Goal: Information Seeking & Learning: Learn about a topic

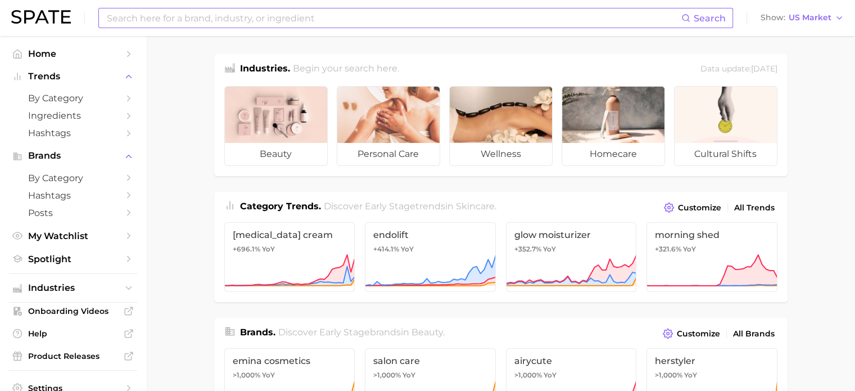
click at [181, 20] on input at bounding box center [393, 17] width 575 height 19
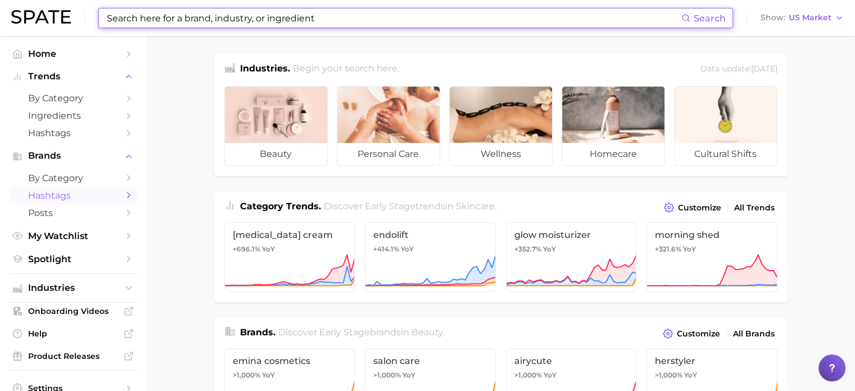
click at [79, 193] on span "Hashtags" at bounding box center [73, 195] width 90 height 11
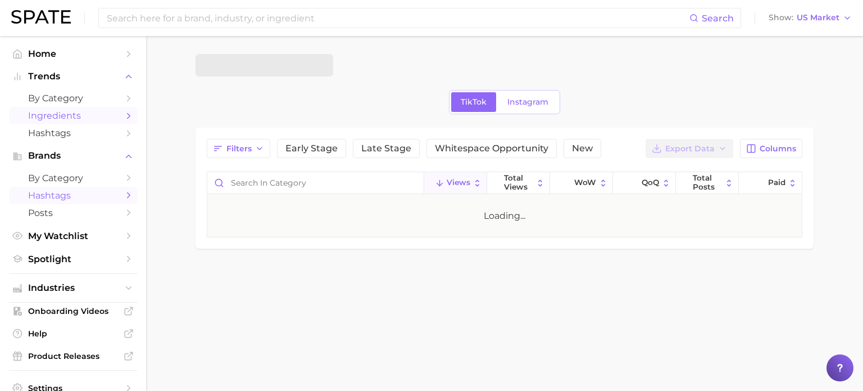
click at [87, 113] on span "Ingredients" at bounding box center [73, 115] width 90 height 11
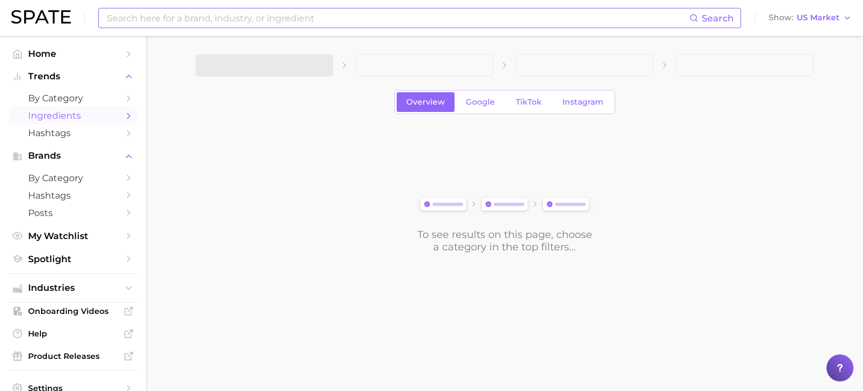
click at [240, 20] on input at bounding box center [398, 17] width 584 height 19
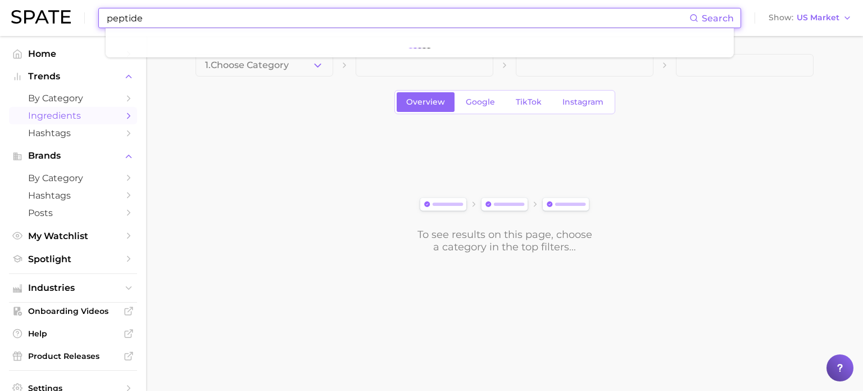
type input "peptide"
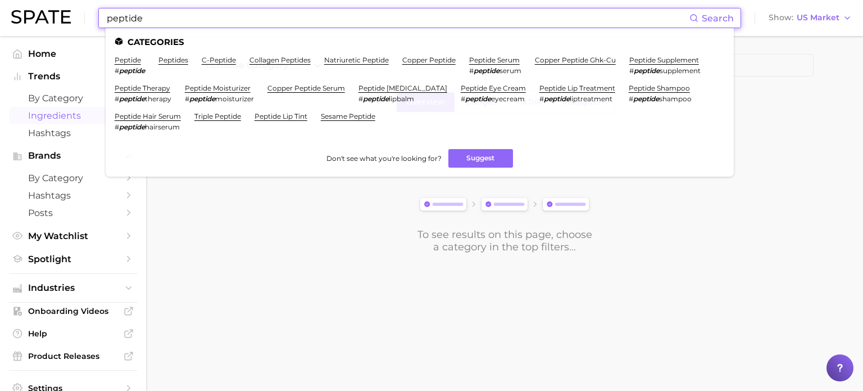
click at [718, 17] on span "Search" at bounding box center [718, 18] width 32 height 11
click at [605, 13] on input "peptide" at bounding box center [398, 17] width 584 height 19
click at [239, 270] on main "1. Choose Category Overview Google TikTok Instagram To see results on this page…" at bounding box center [504, 172] width 717 height 273
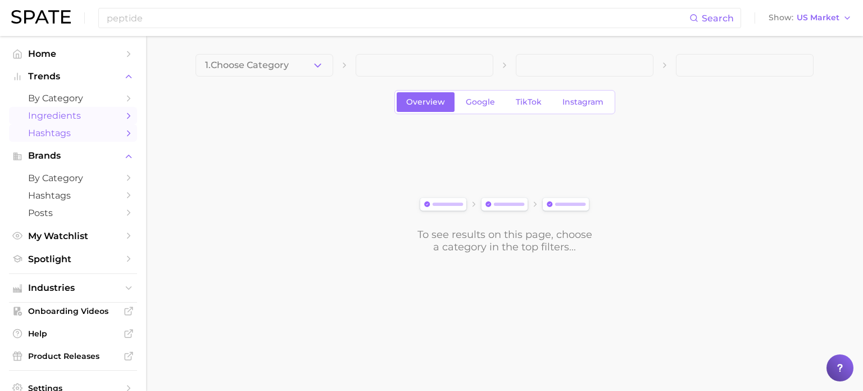
click at [86, 135] on span "Hashtags" at bounding box center [73, 133] width 90 height 11
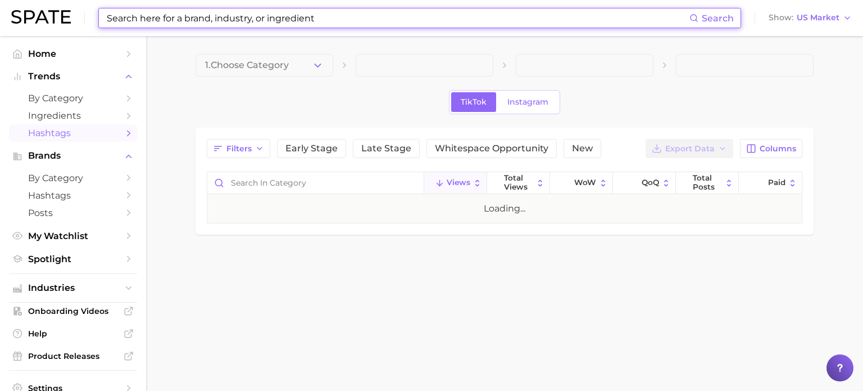
click at [259, 16] on input at bounding box center [398, 17] width 584 height 19
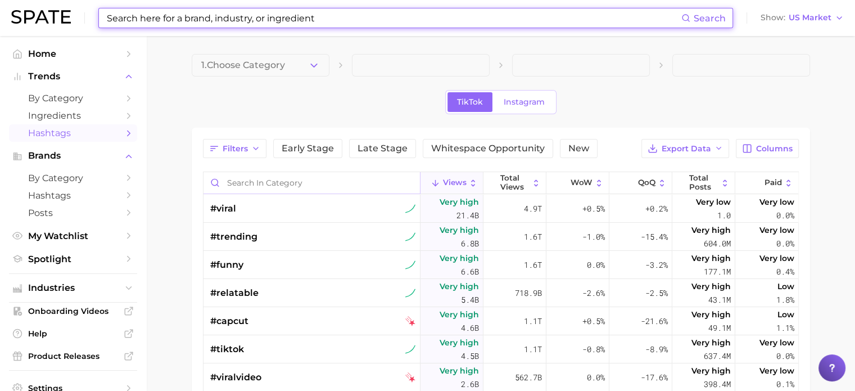
click at [316, 179] on input "Search in category" at bounding box center [311, 182] width 216 height 21
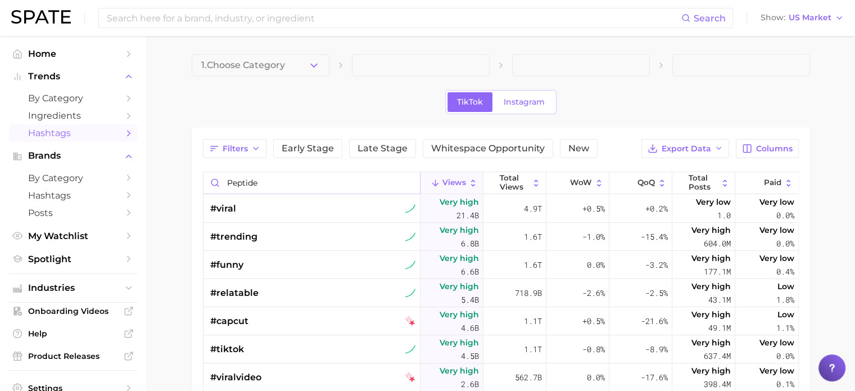
type input "peptide"
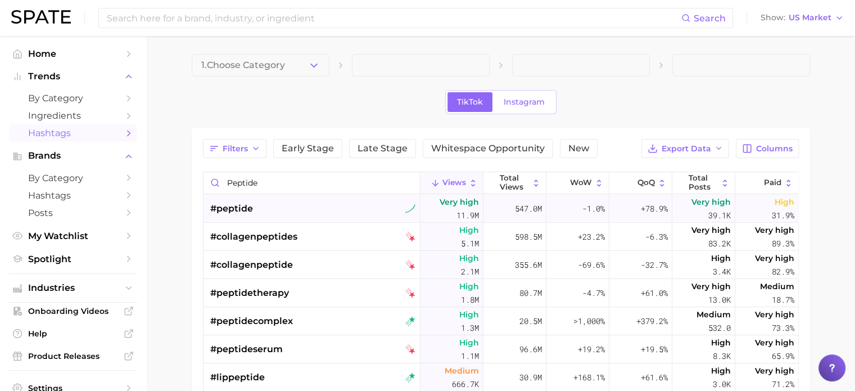
click at [300, 208] on div "#peptide" at bounding box center [313, 208] width 206 height 28
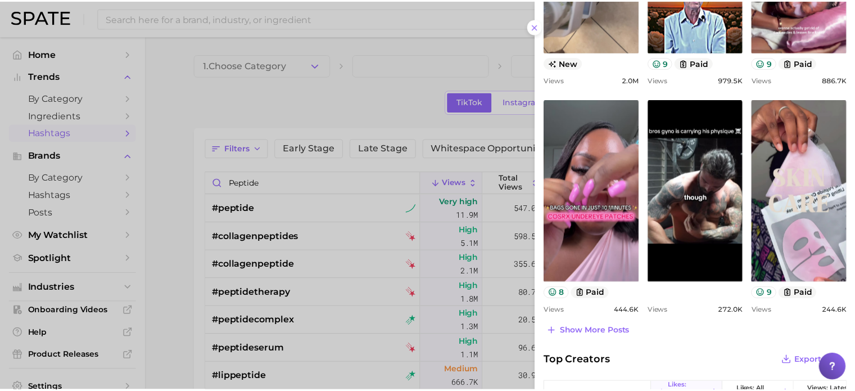
scroll to position [562, 0]
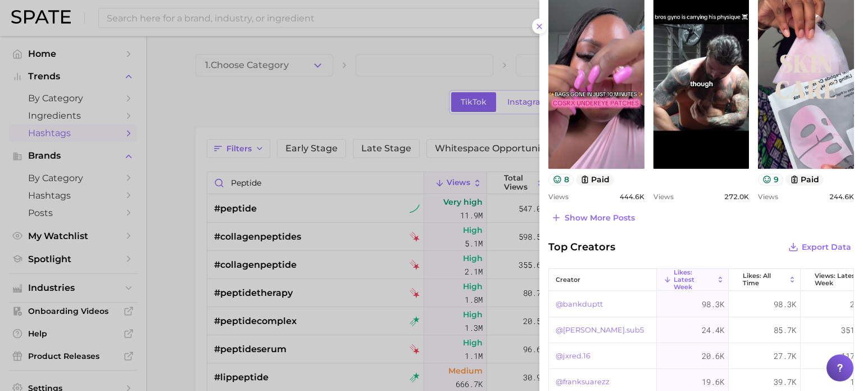
click at [198, 242] on div at bounding box center [431, 195] width 863 height 391
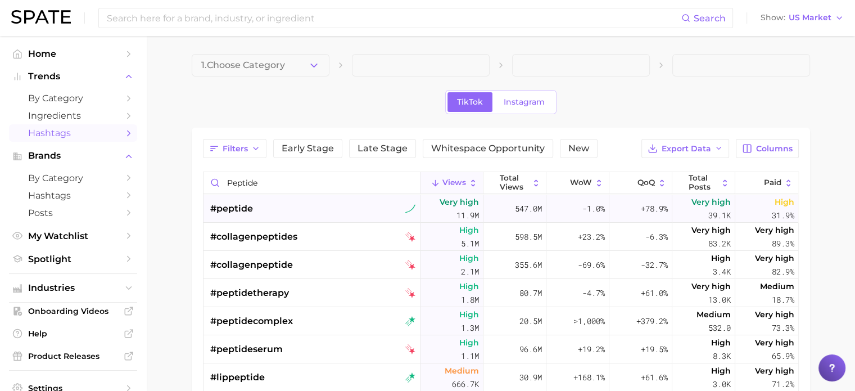
click at [301, 213] on div "#peptide" at bounding box center [313, 208] width 206 height 28
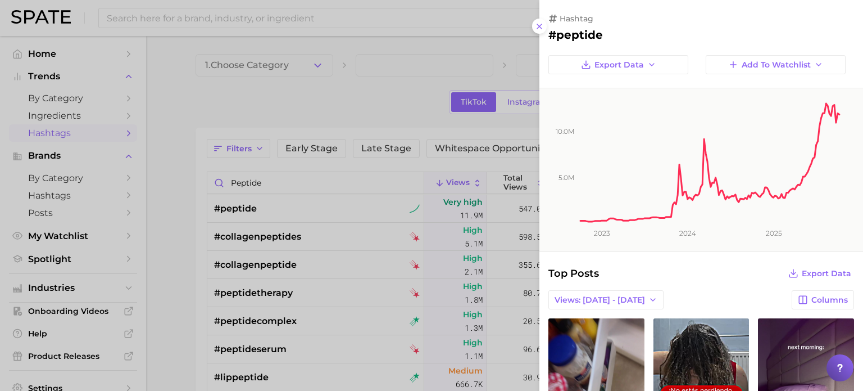
click at [333, 110] on div at bounding box center [431, 195] width 863 height 391
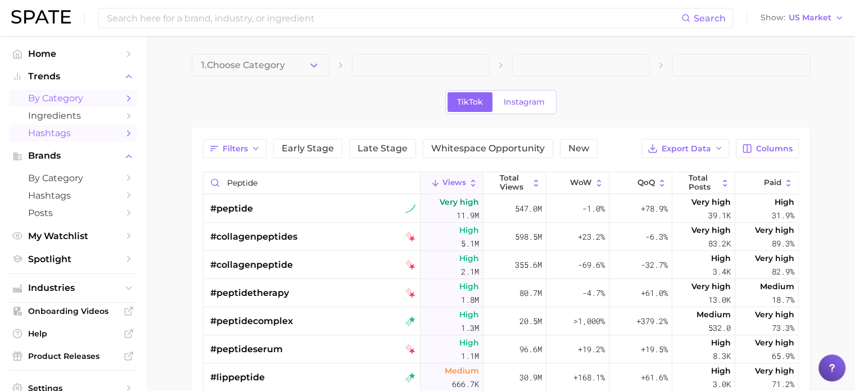
click at [79, 98] on span "by Category" at bounding box center [73, 98] width 90 height 11
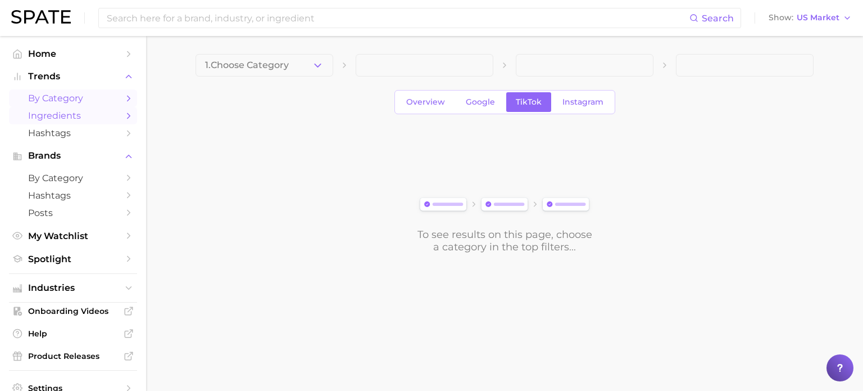
click at [94, 114] on span "Ingredients" at bounding box center [73, 115] width 90 height 11
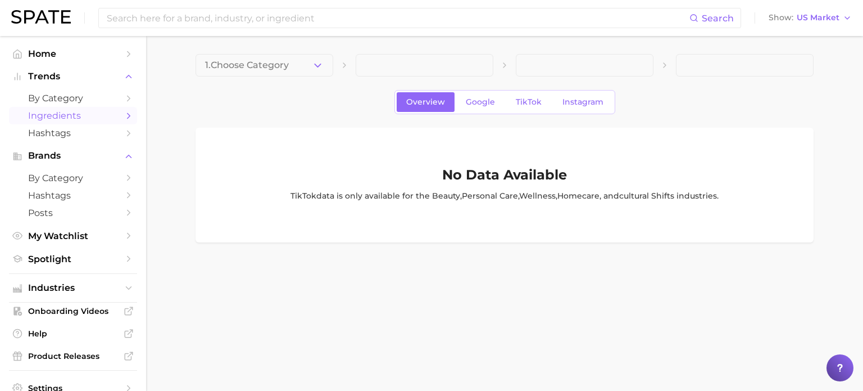
click at [414, 65] on span at bounding box center [425, 65] width 138 height 22
click at [624, 62] on span at bounding box center [585, 65] width 138 height 22
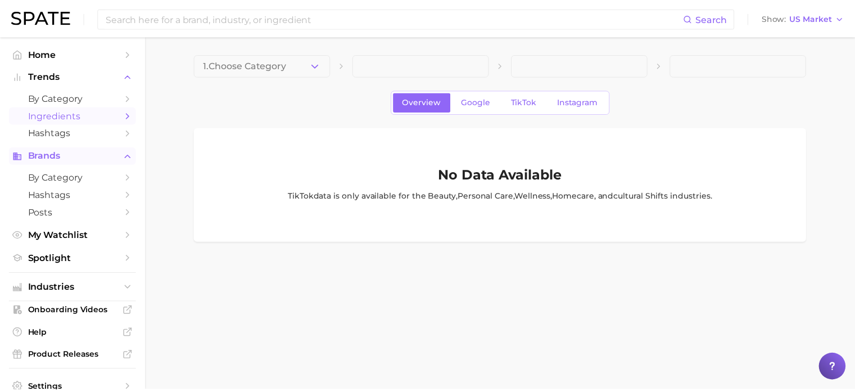
scroll to position [49, 0]
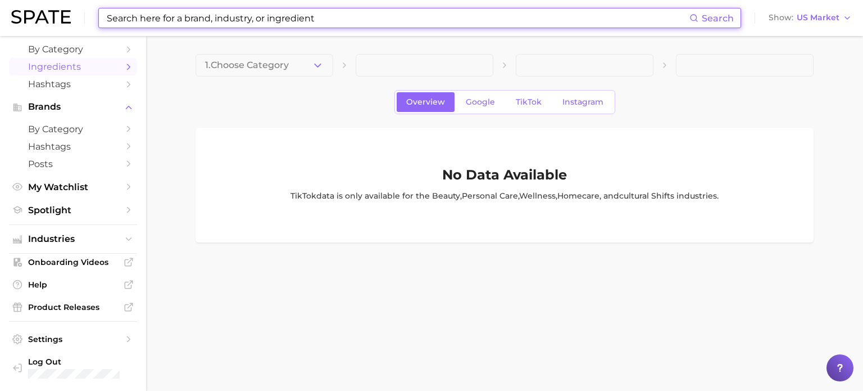
click at [202, 22] on input at bounding box center [398, 17] width 584 height 19
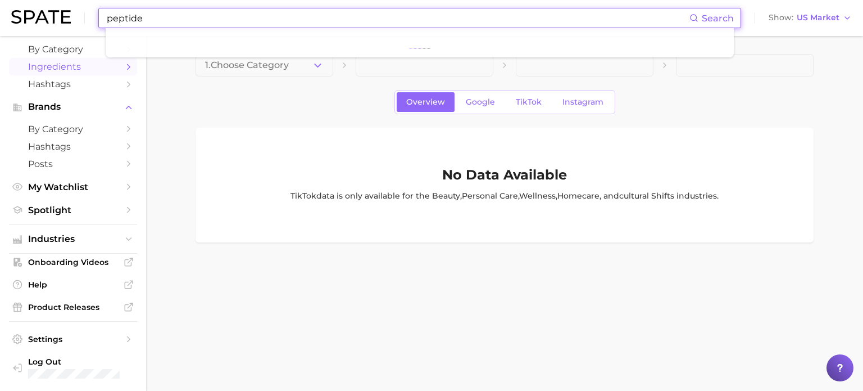
type input "peptide"
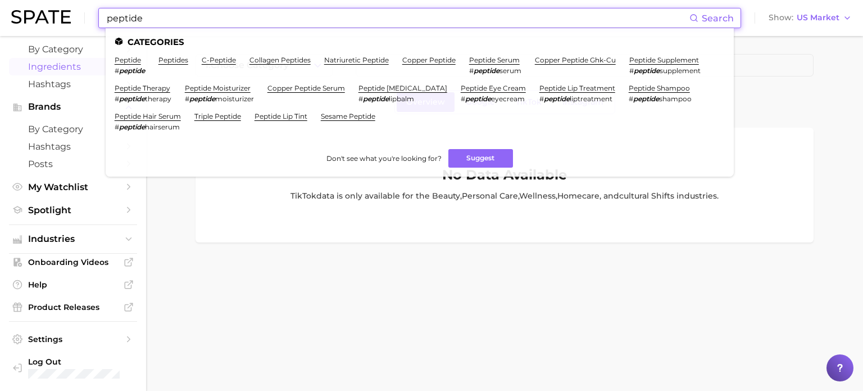
click at [722, 20] on span "Search" at bounding box center [718, 18] width 32 height 11
click at [124, 61] on link "peptide" at bounding box center [128, 60] width 26 height 8
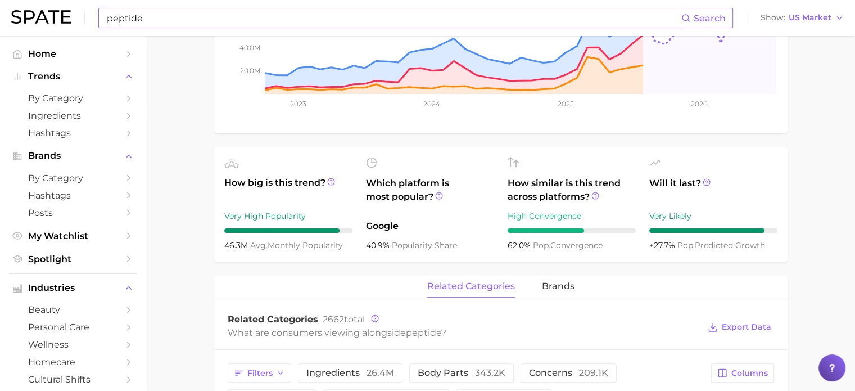
scroll to position [281, 0]
